Goal: Information Seeking & Learning: Learn about a topic

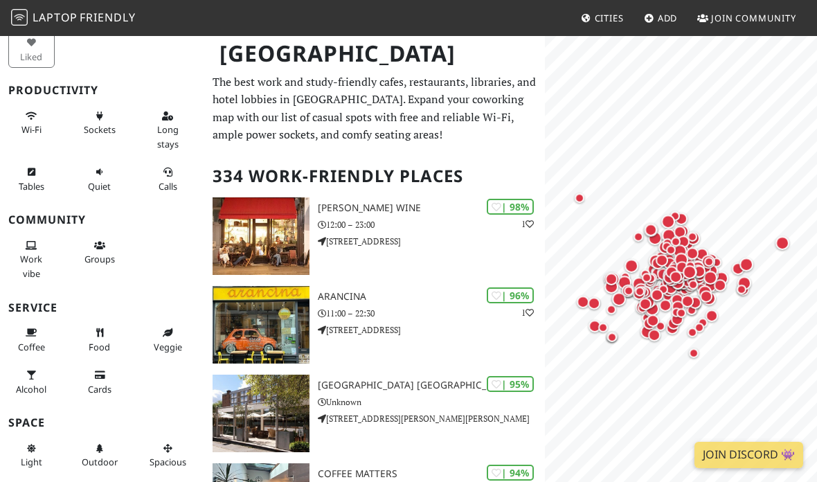
scroll to position [82, 0]
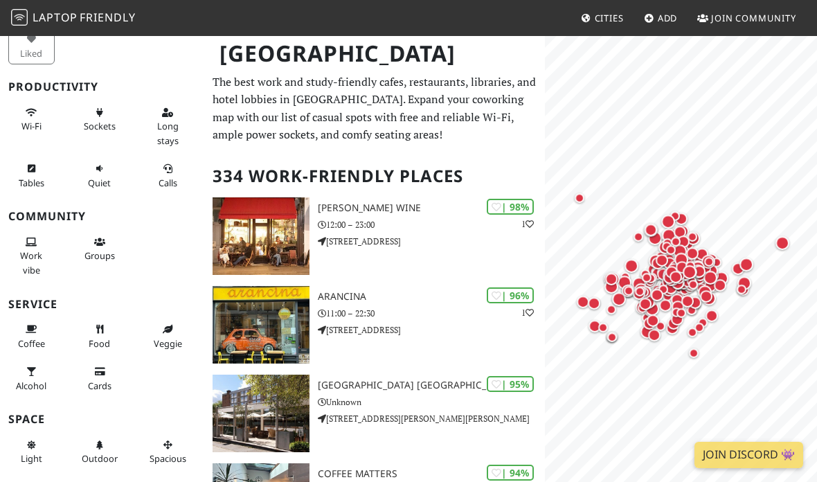
click at [101, 337] on span "Food" at bounding box center [99, 343] width 21 height 12
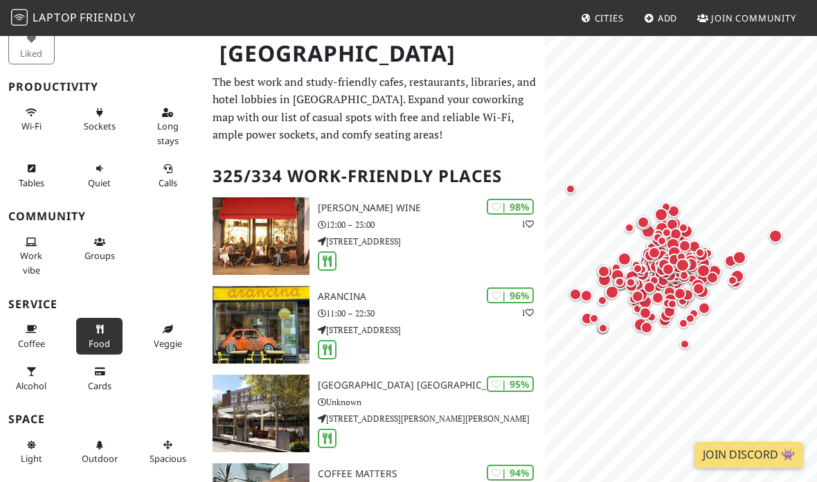
click at [91, 109] on button "Sockets" at bounding box center [99, 119] width 46 height 37
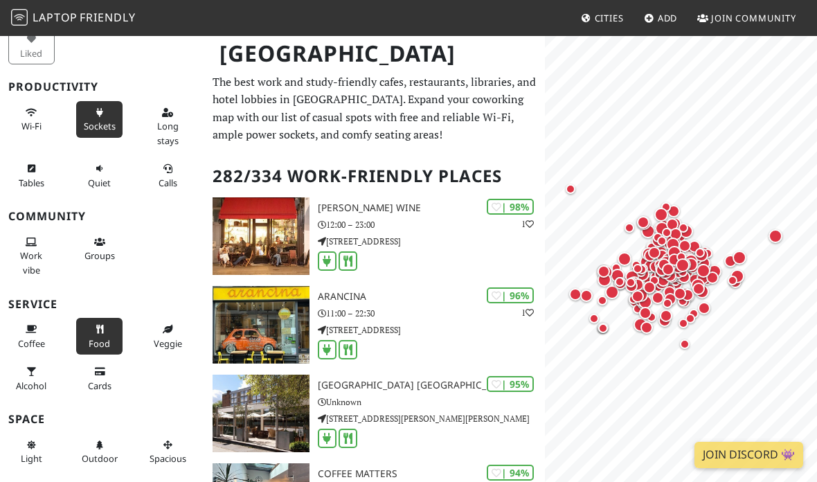
click at [37, 325] on icon at bounding box center [31, 329] width 11 height 9
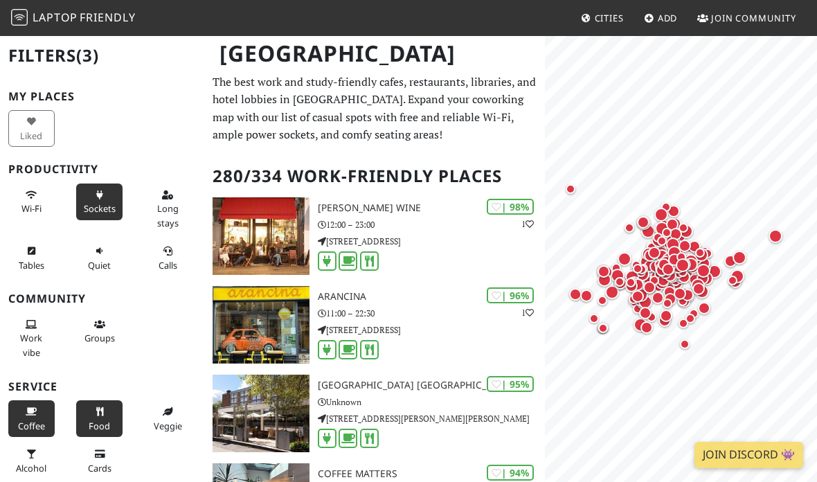
scroll to position [0, 0]
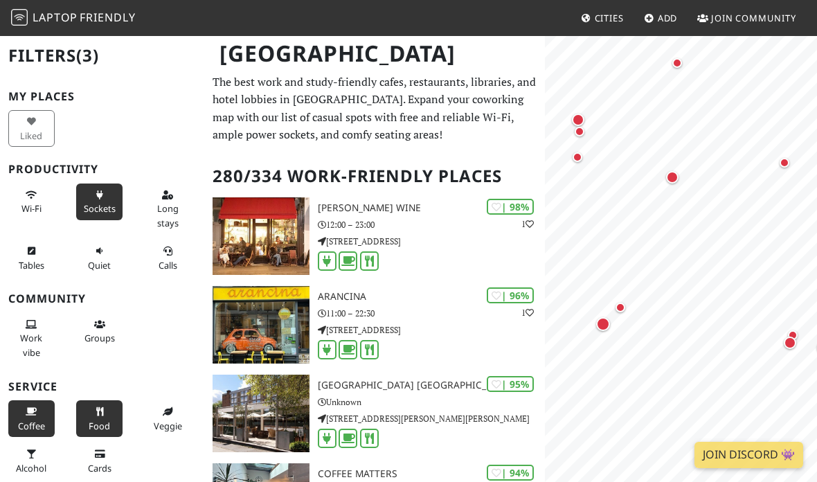
click at [602, 325] on div "Map marker" at bounding box center [603, 324] width 14 height 14
click at [781, 279] on button "×" at bounding box center [779, 285] width 13 height 15
click at [604, 320] on div "Map marker" at bounding box center [603, 324] width 14 height 14
click at [750, 298] on link "The 40 Elephants" at bounding box center [710, 302] width 124 height 17
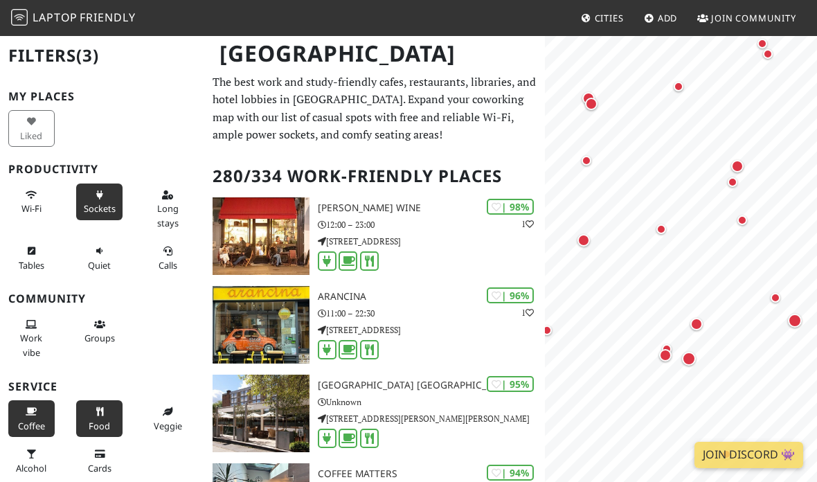
click at [743, 219] on div "Map marker" at bounding box center [742, 220] width 10 height 10
click at [733, 179] on div "Map marker" at bounding box center [733, 182] width 10 height 10
click at [662, 227] on div "Map marker" at bounding box center [661, 229] width 10 height 10
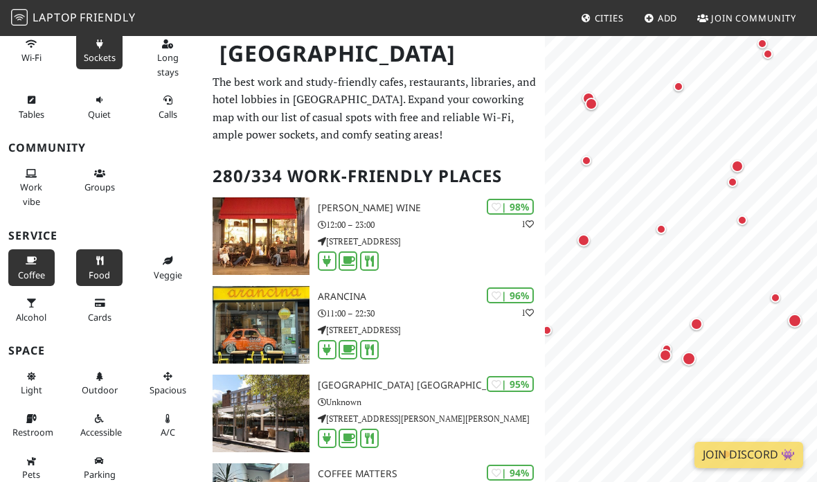
scroll to position [150, 0]
click at [739, 160] on div "Map marker" at bounding box center [737, 166] width 12 height 12
